Goal: Task Accomplishment & Management: Use online tool/utility

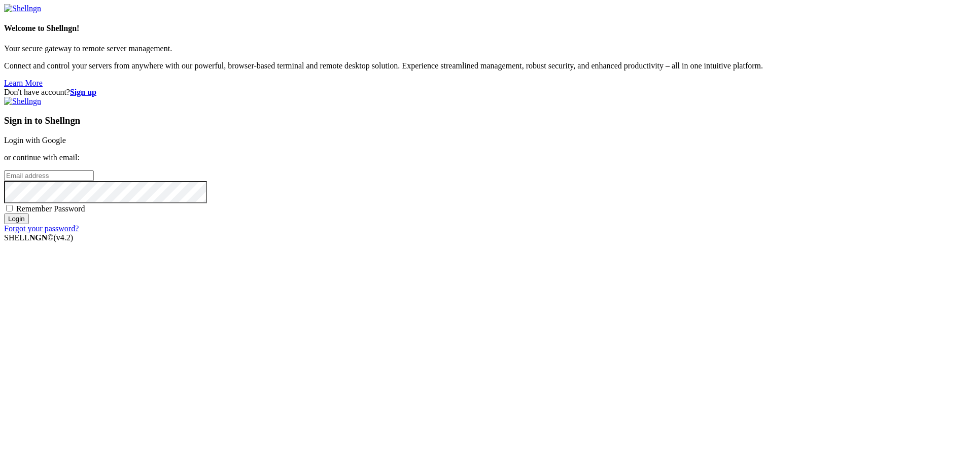
click at [66, 145] on link "Login with Google" at bounding box center [35, 140] width 62 height 9
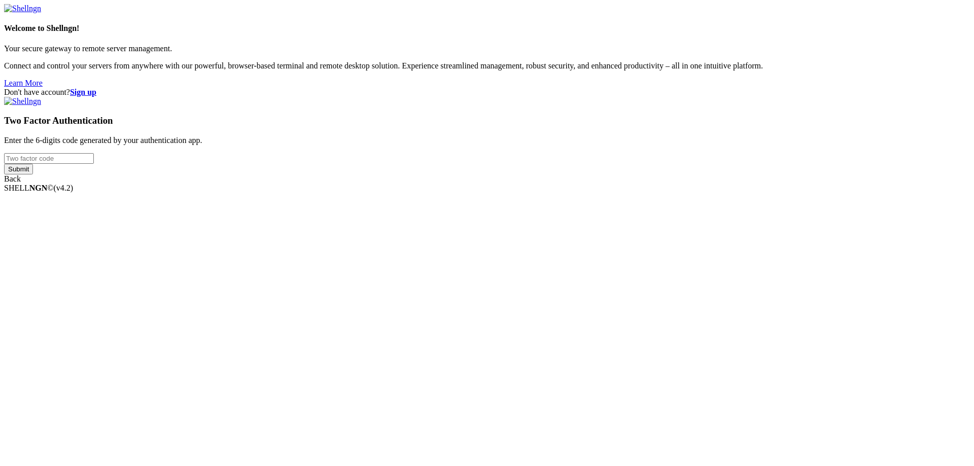
click at [94, 164] on input "number" at bounding box center [49, 158] width 90 height 11
type input "063508"
click at [4, 164] on input "Submit" at bounding box center [18, 169] width 29 height 11
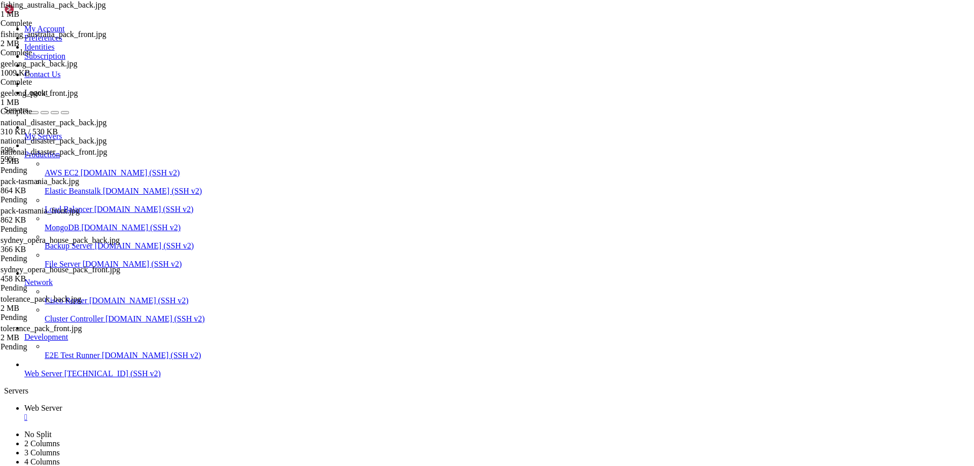
type input "/var/www/drupal_phonecardsite/sites/default/files/phonecard_images/ChipCards"
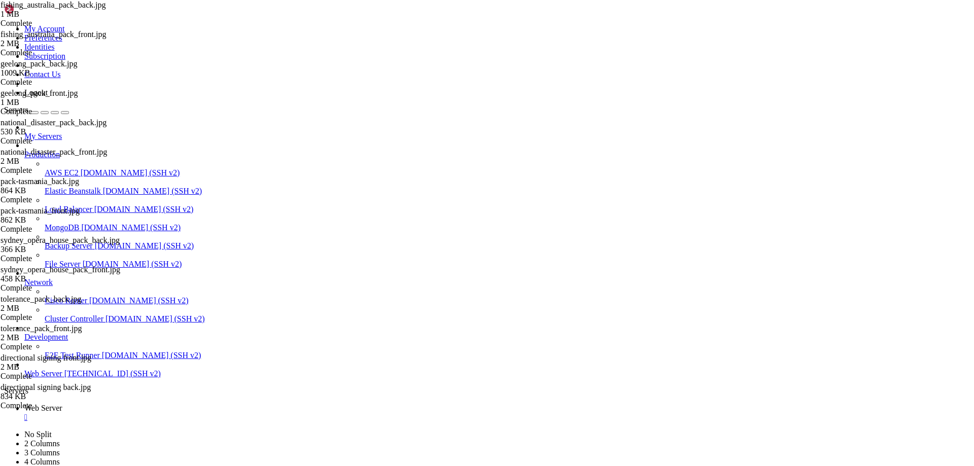
scroll to position [6, 0]
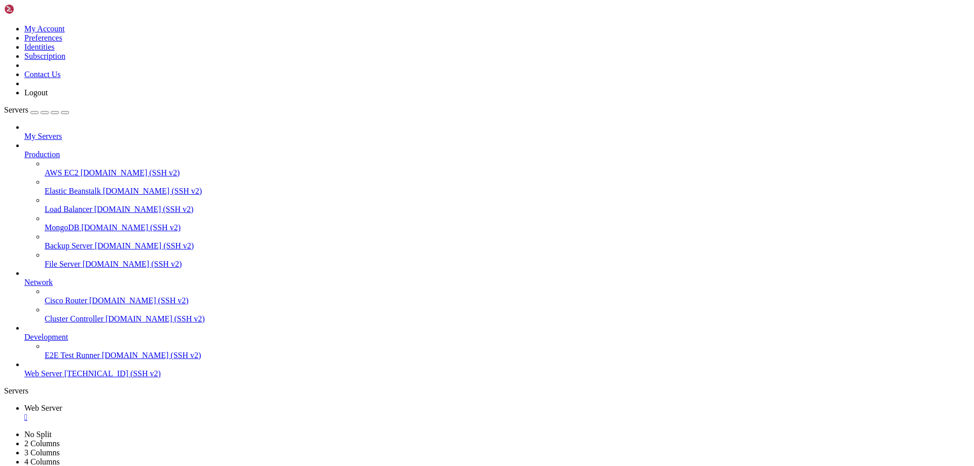
click at [64, 378] on span "[TECHNICAL_ID] (SSH v2)" at bounding box center [112, 373] width 96 height 9
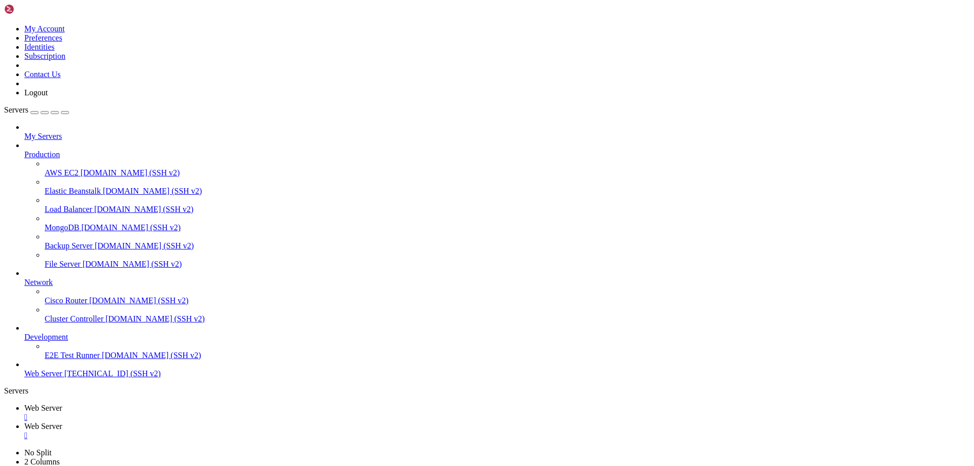
click at [263, 431] on div "" at bounding box center [497, 435] width 946 height 9
click at [192, 413] on div "" at bounding box center [497, 417] width 946 height 9
click at [4, 24] on icon at bounding box center [4, 24] width 0 height 0
click at [48, 97] on link "Logout" at bounding box center [35, 92] width 23 height 9
